Goal: Information Seeking & Learning: Learn about a topic

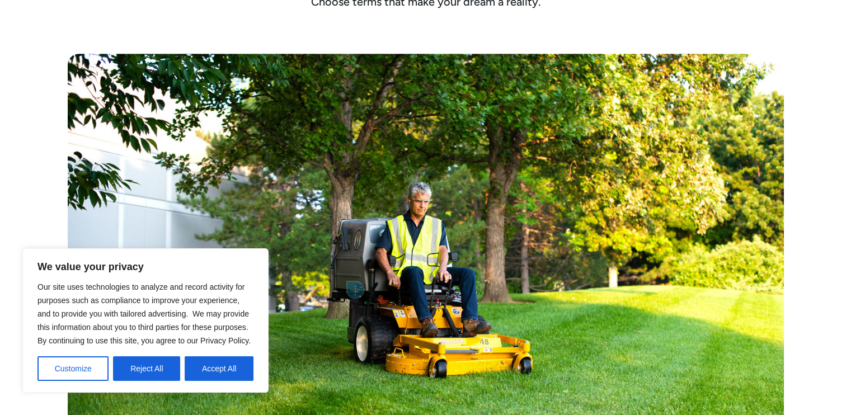
scroll to position [504, 0]
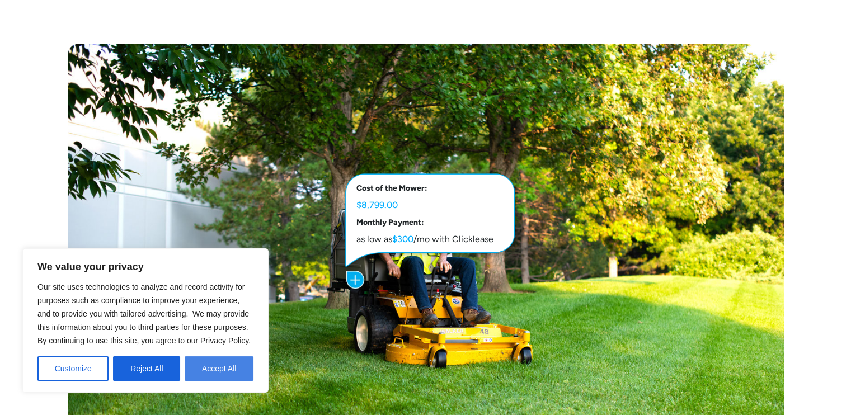
click at [233, 365] on button "Accept All" at bounding box center [219, 368] width 69 height 25
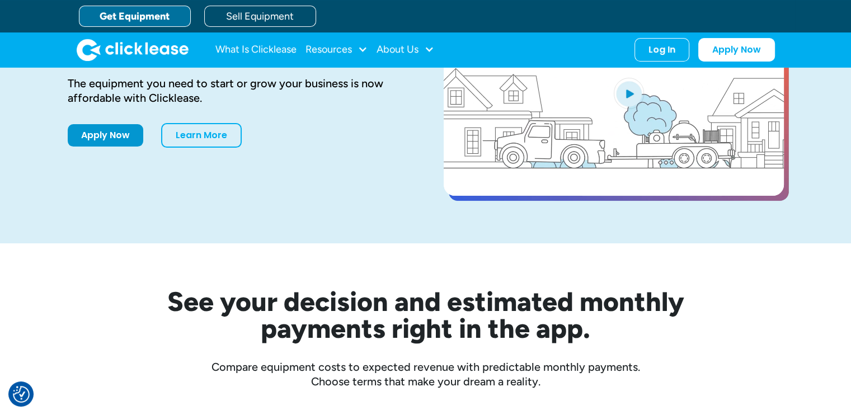
scroll to position [112, 0]
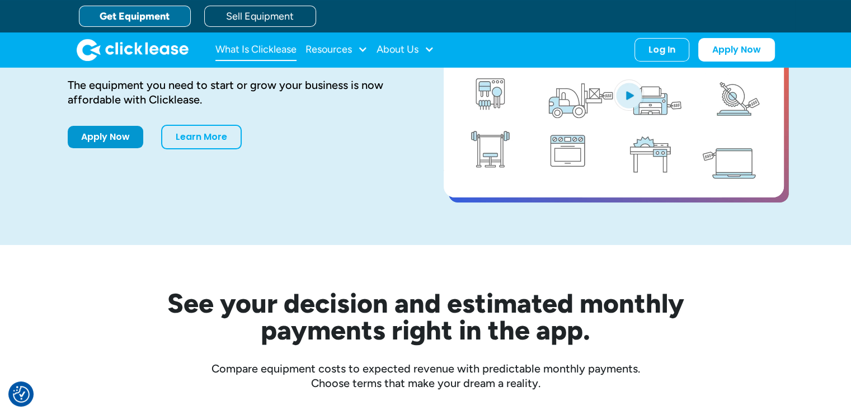
click at [273, 49] on link "What Is Clicklease" at bounding box center [255, 50] width 81 height 22
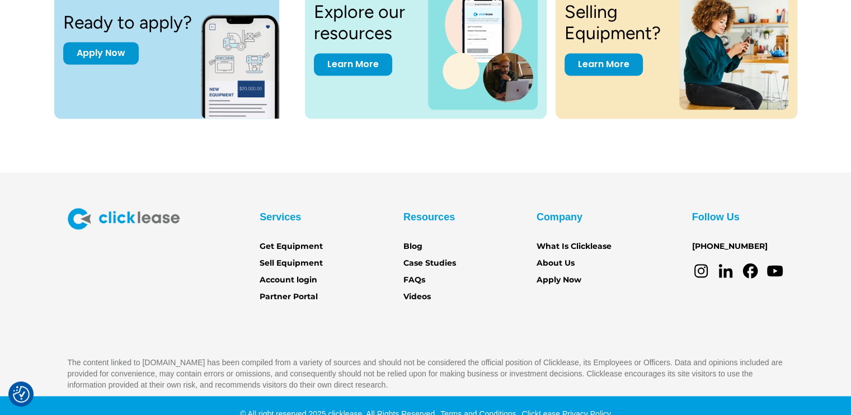
scroll to position [1607, 0]
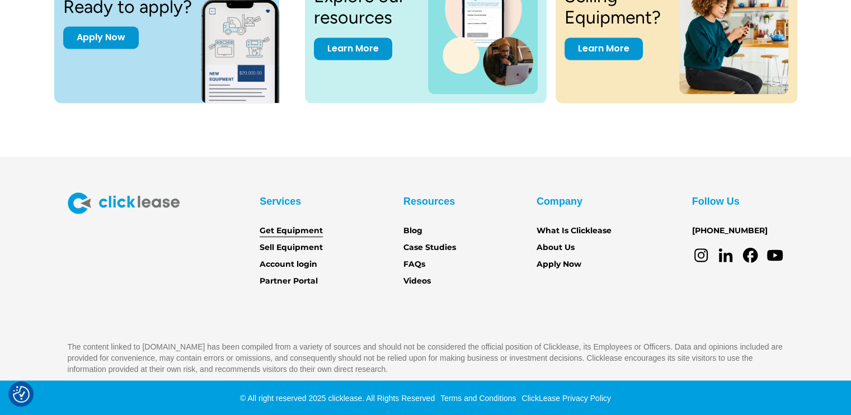
click at [308, 227] on link "Get Equipment" at bounding box center [291, 231] width 63 height 12
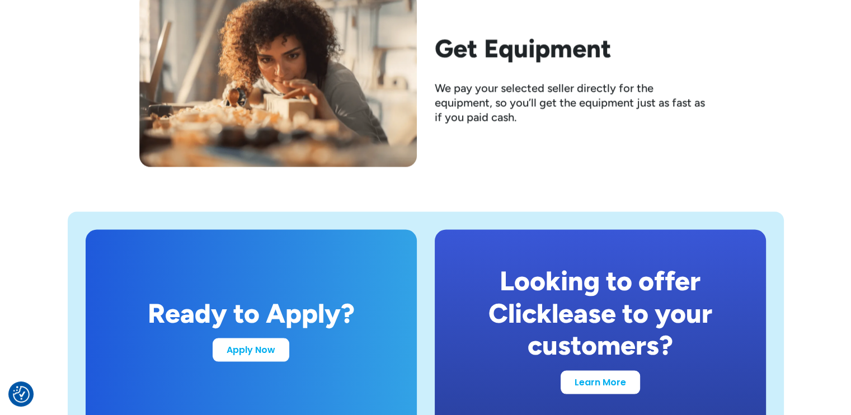
scroll to position [2015, 0]
